Goal: Task Accomplishment & Management: Manage account settings

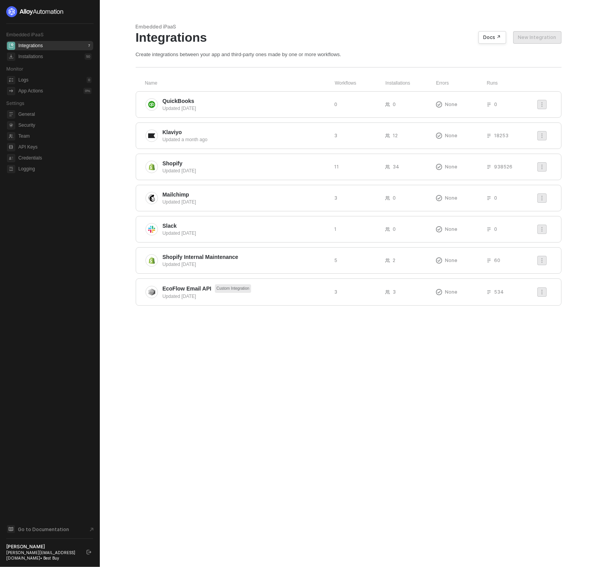
click at [89, 551] on icon "logout" at bounding box center [89, 552] width 5 height 5
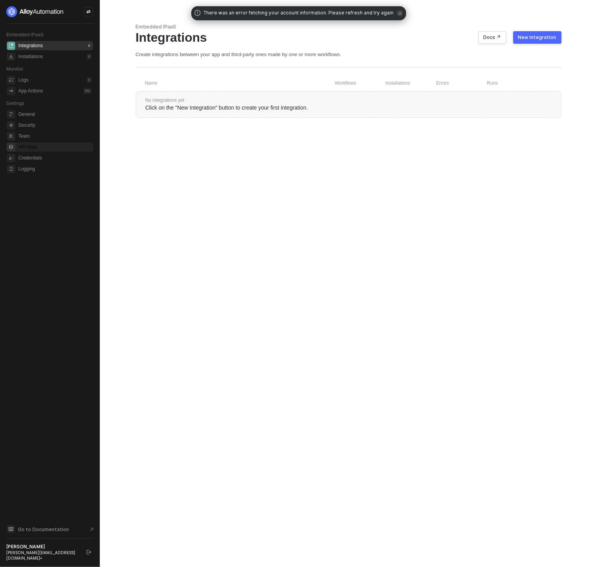
click at [39, 148] on span "API Keys" at bounding box center [54, 146] width 73 height 9
